Goal: Task Accomplishment & Management: Manage account settings

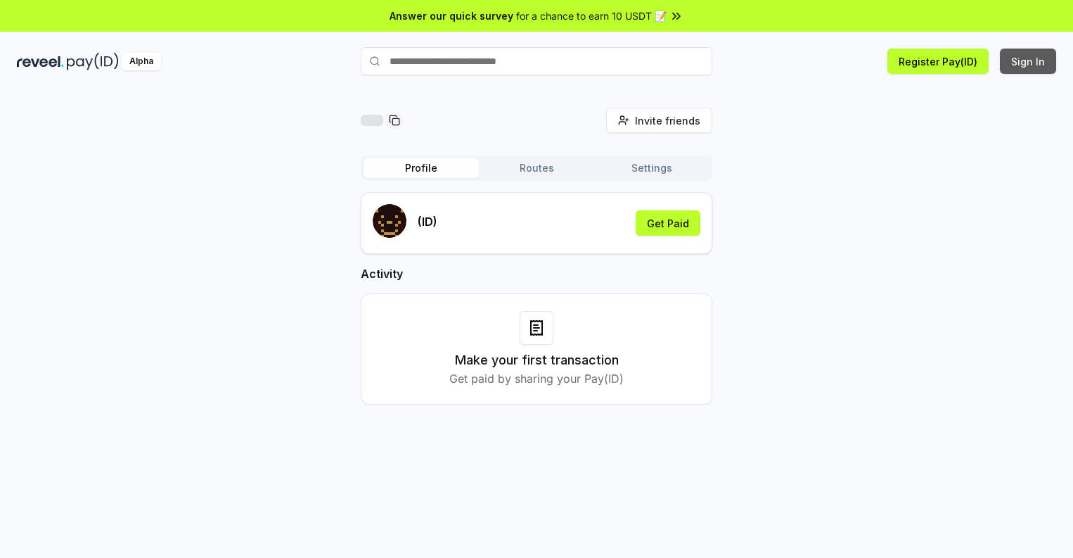
click at [1029, 61] on button "Sign In" at bounding box center [1028, 61] width 56 height 25
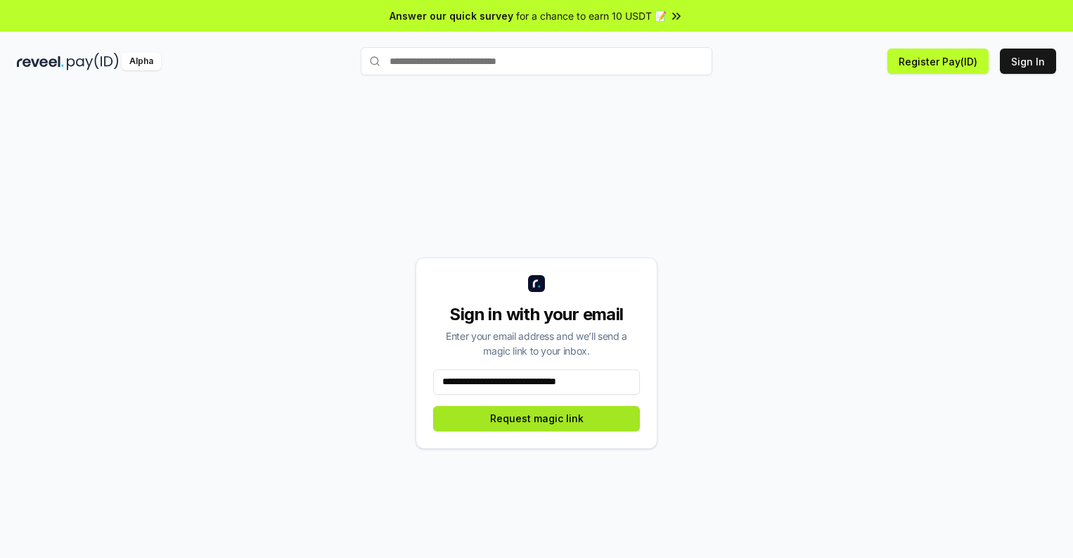
type input "**********"
click at [537, 418] on button "Request magic link" at bounding box center [536, 418] width 207 height 25
